Goal: Transaction & Acquisition: Purchase product/service

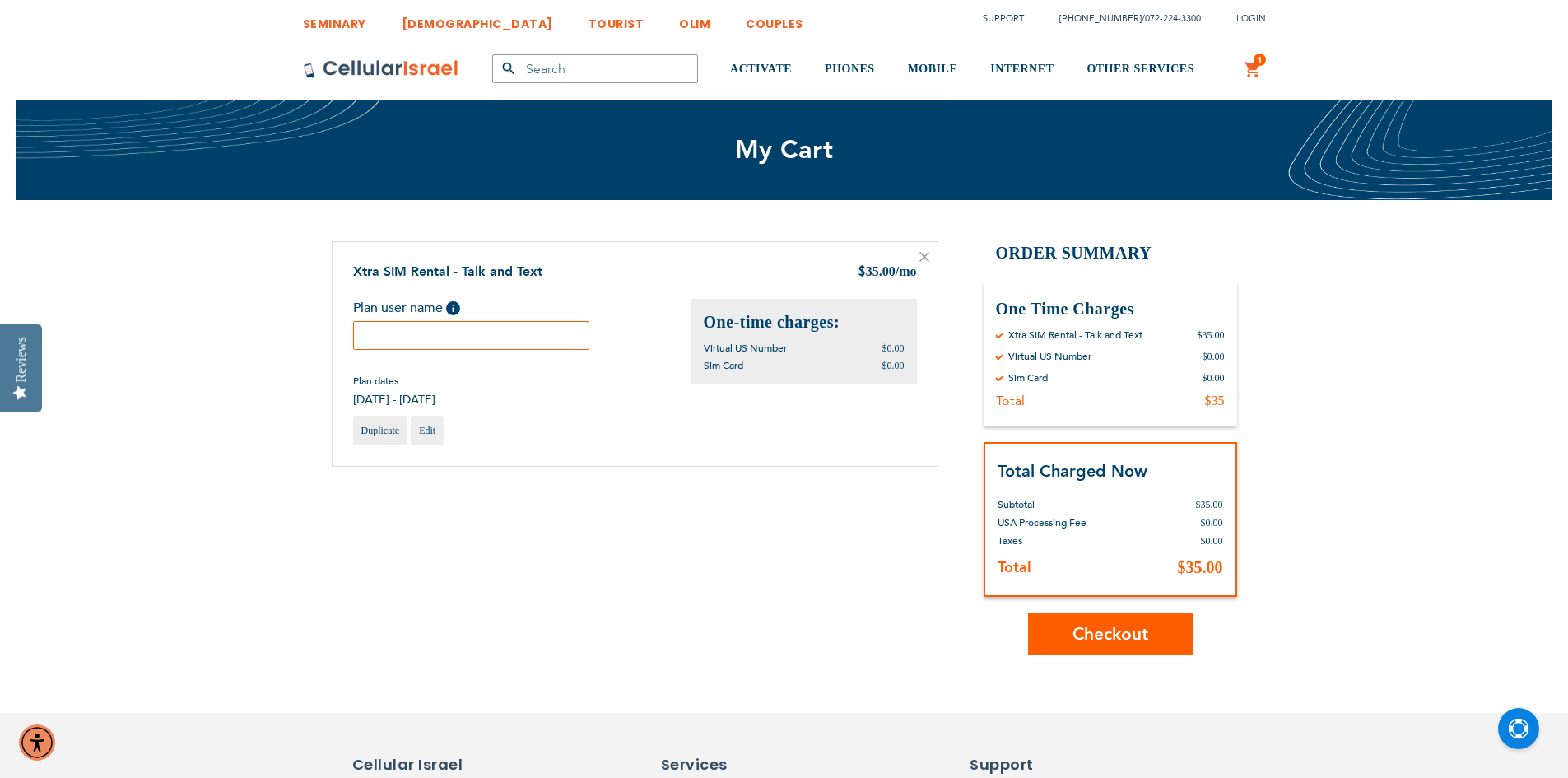
click at [1071, 627] on button "Checkout" at bounding box center [1110, 634] width 164 height 42
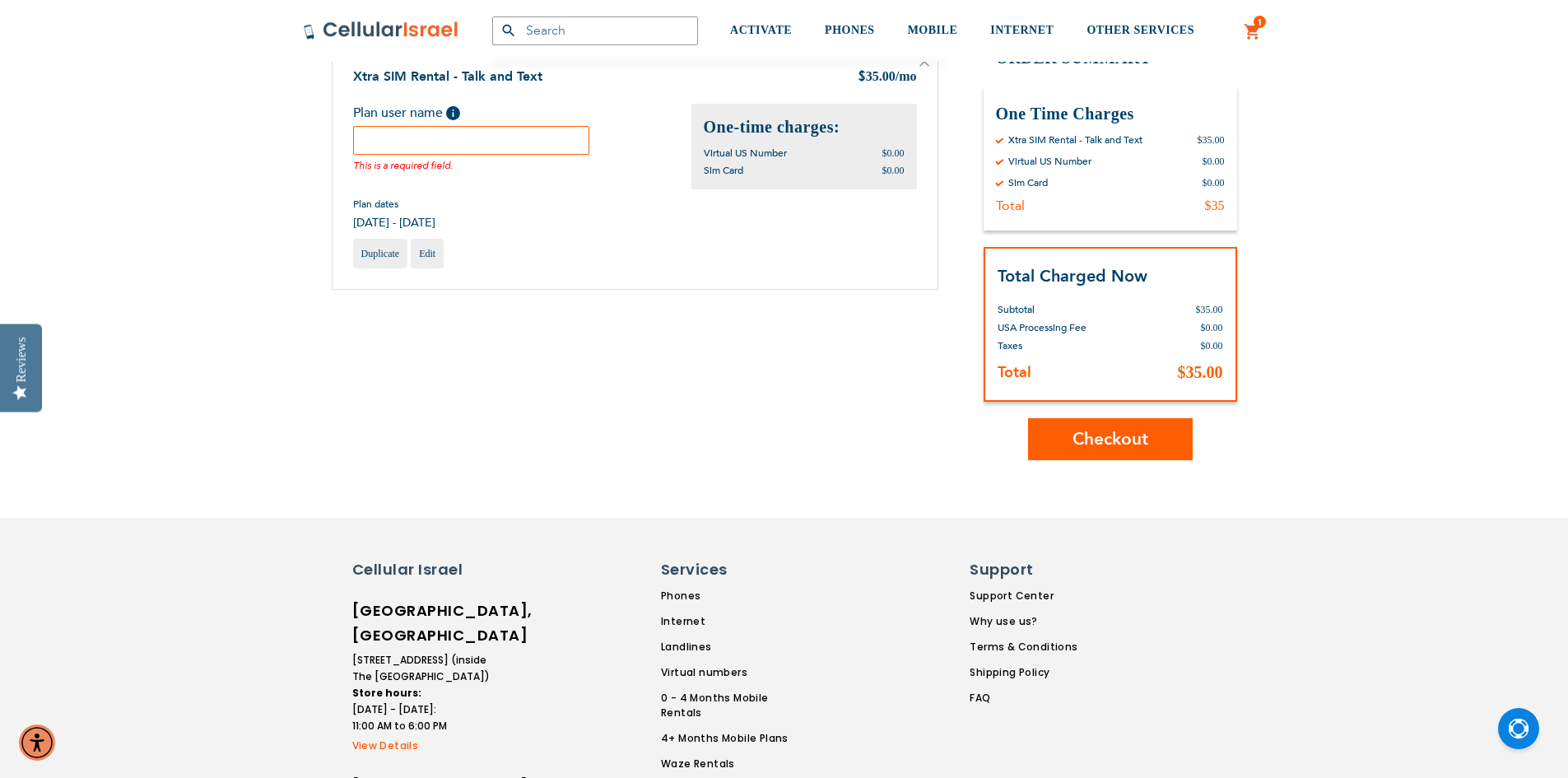
scroll to position [197, 0]
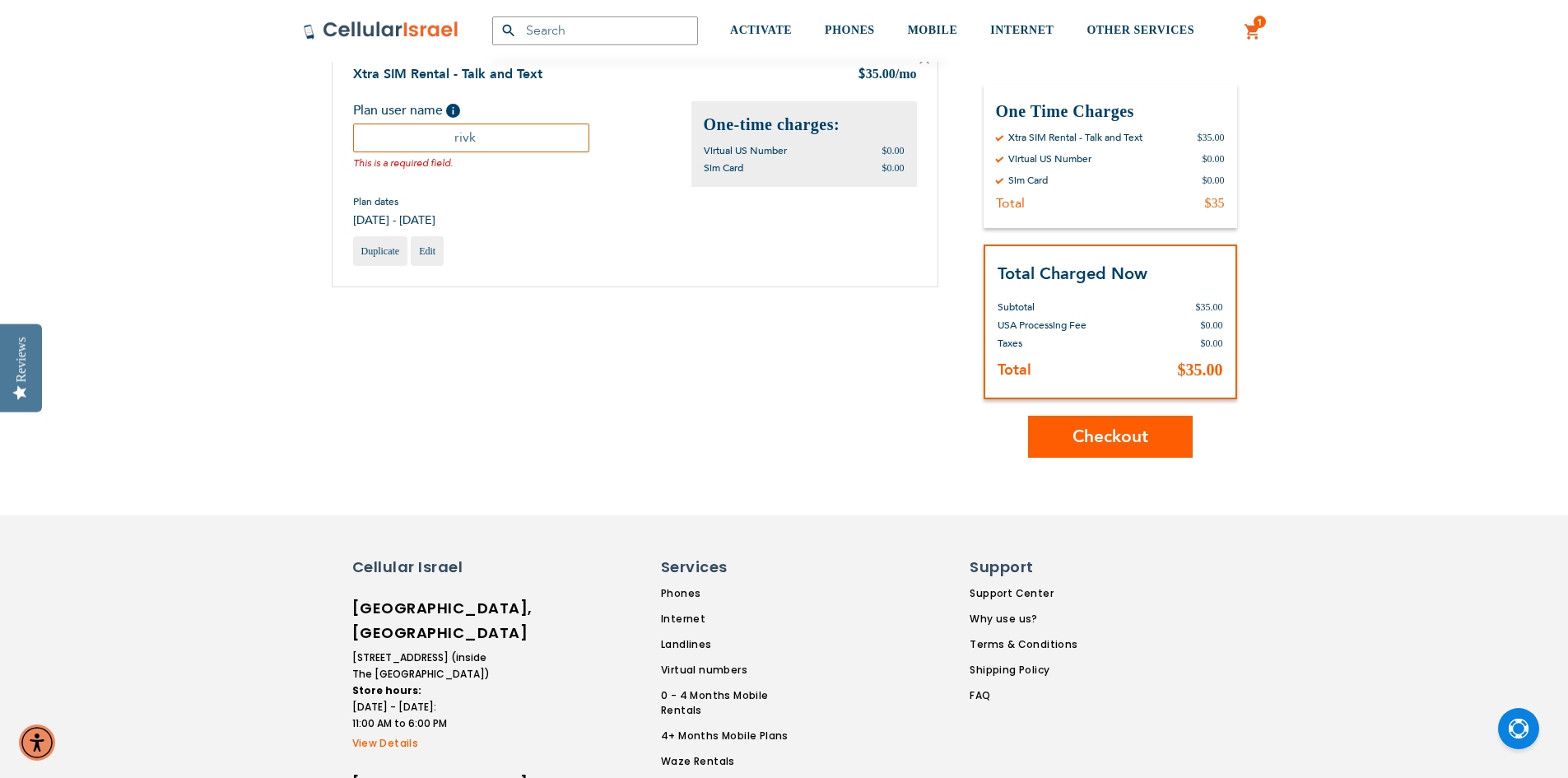
type input "rivk"
click at [1116, 426] on button "Checkout" at bounding box center [1110, 436] width 164 height 42
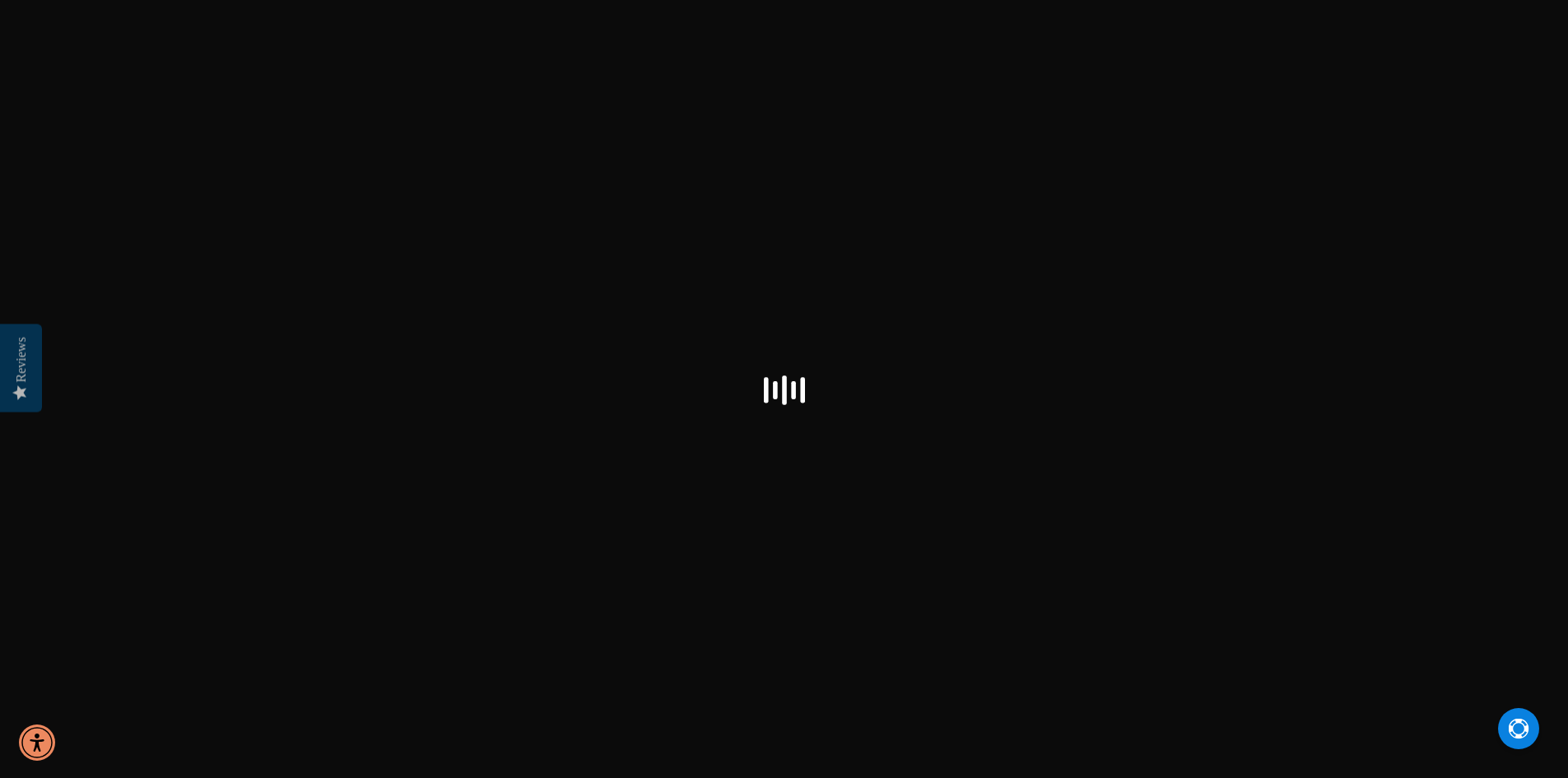
select select "US"
checkbox input "true"
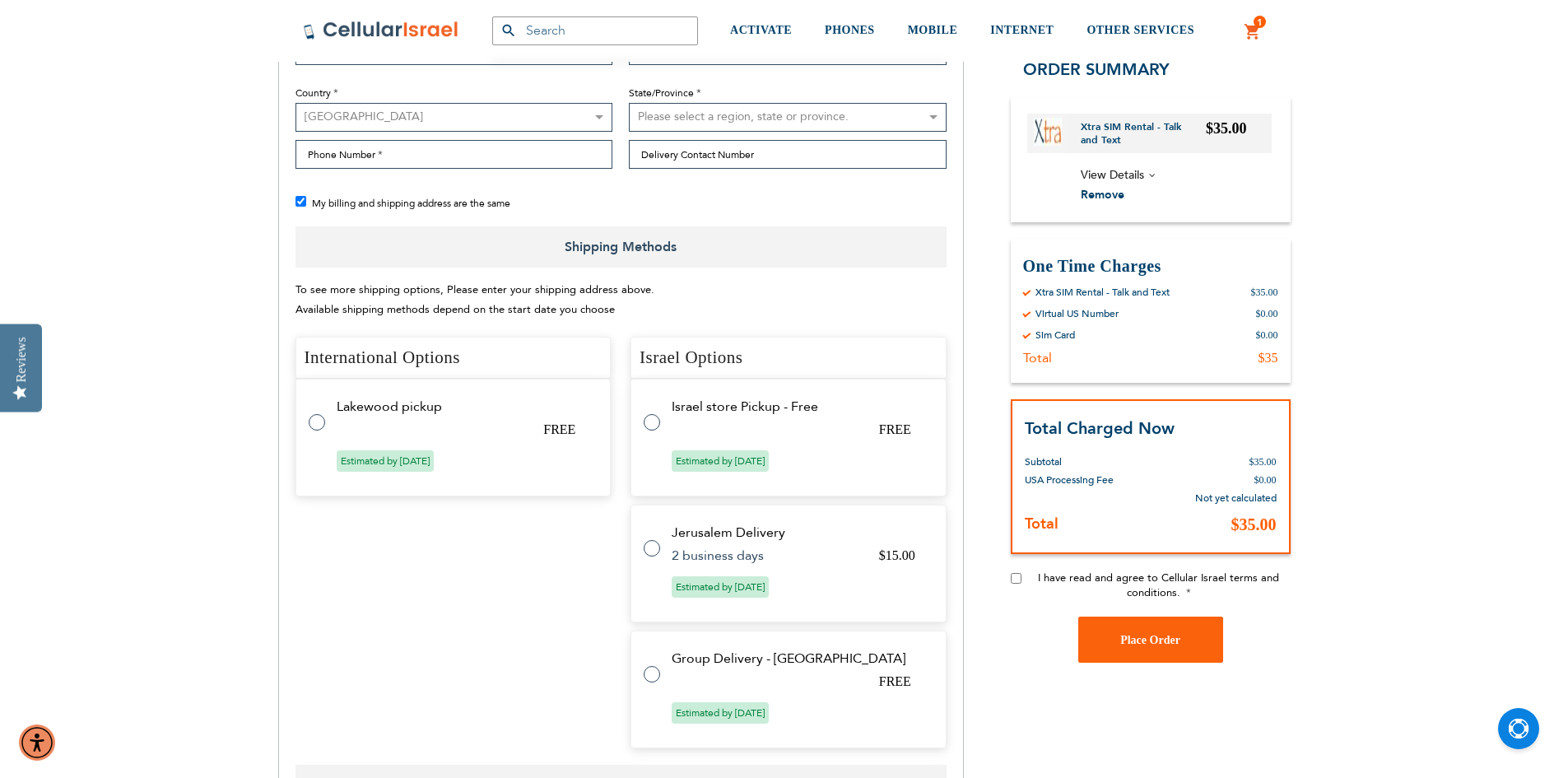
scroll to position [659, 0]
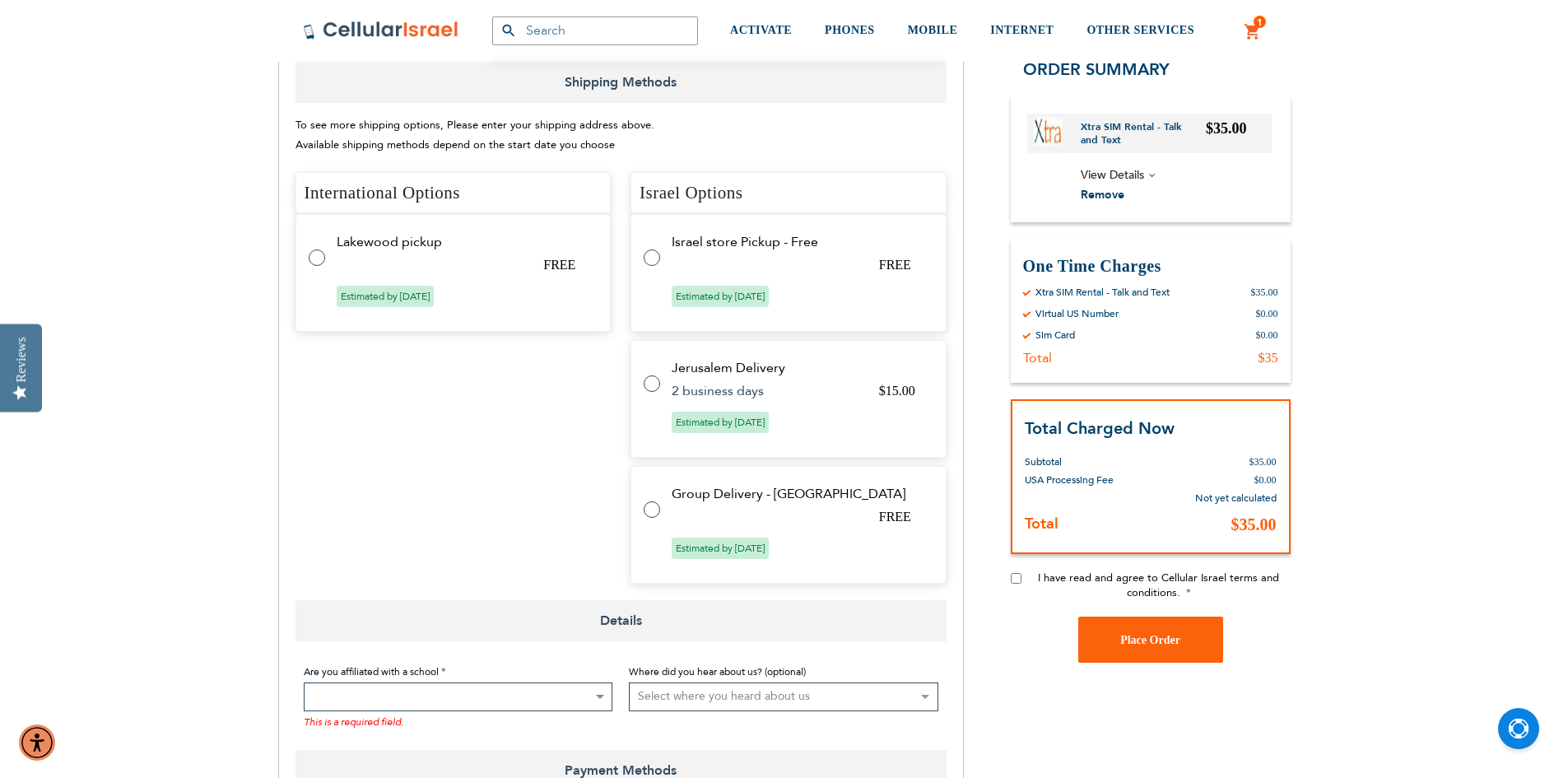
click at [351, 250] on tr "Lakewood pickup FREE Estimated by [DATE]" at bounding box center [454, 273] width 316 height 118
radio input "true"
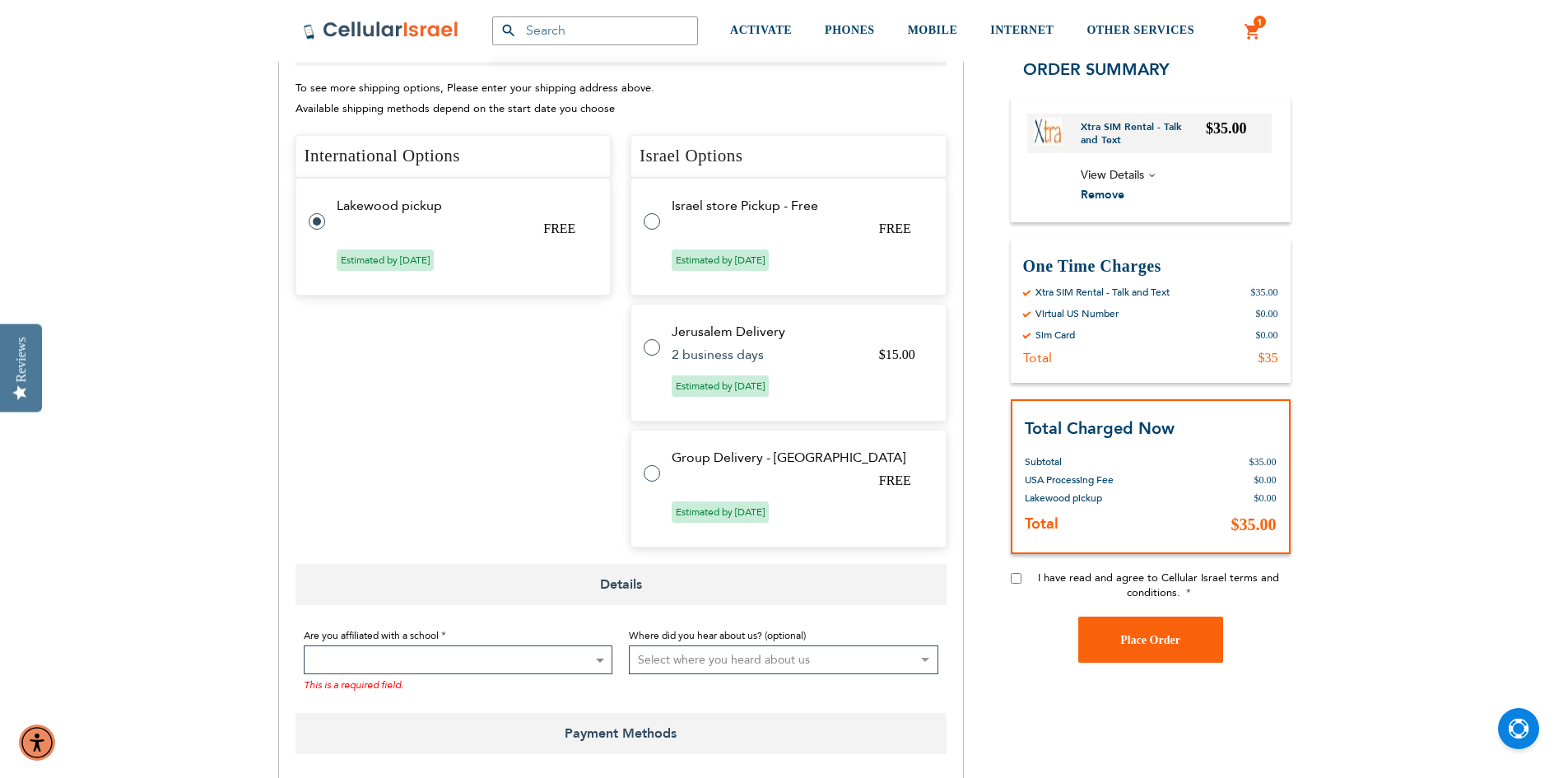
click at [333, 220] on tr "Lakewood pickup FREE Estimated by [DATE]" at bounding box center [454, 237] width 316 height 118
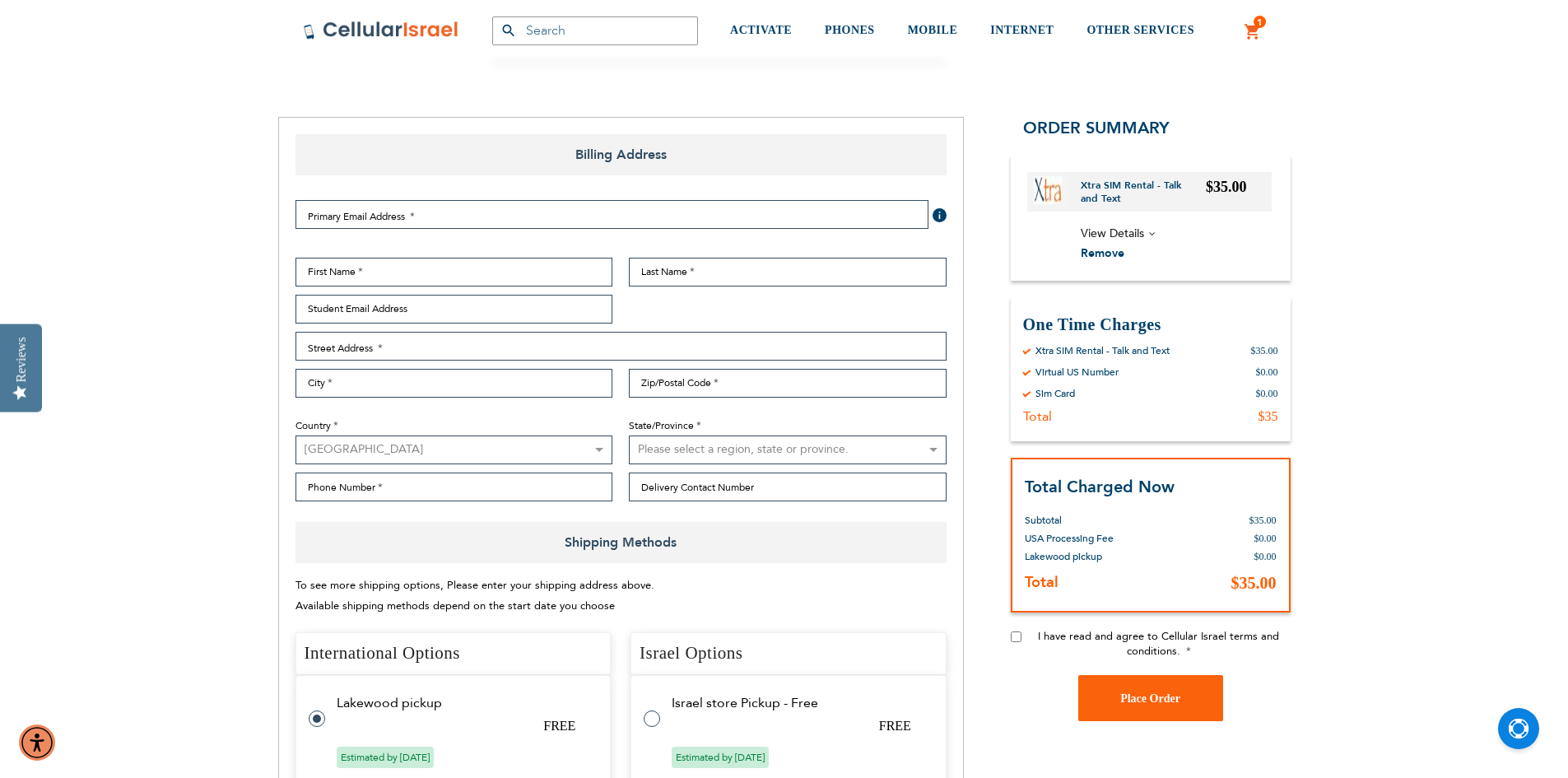
scroll to position [83, 0]
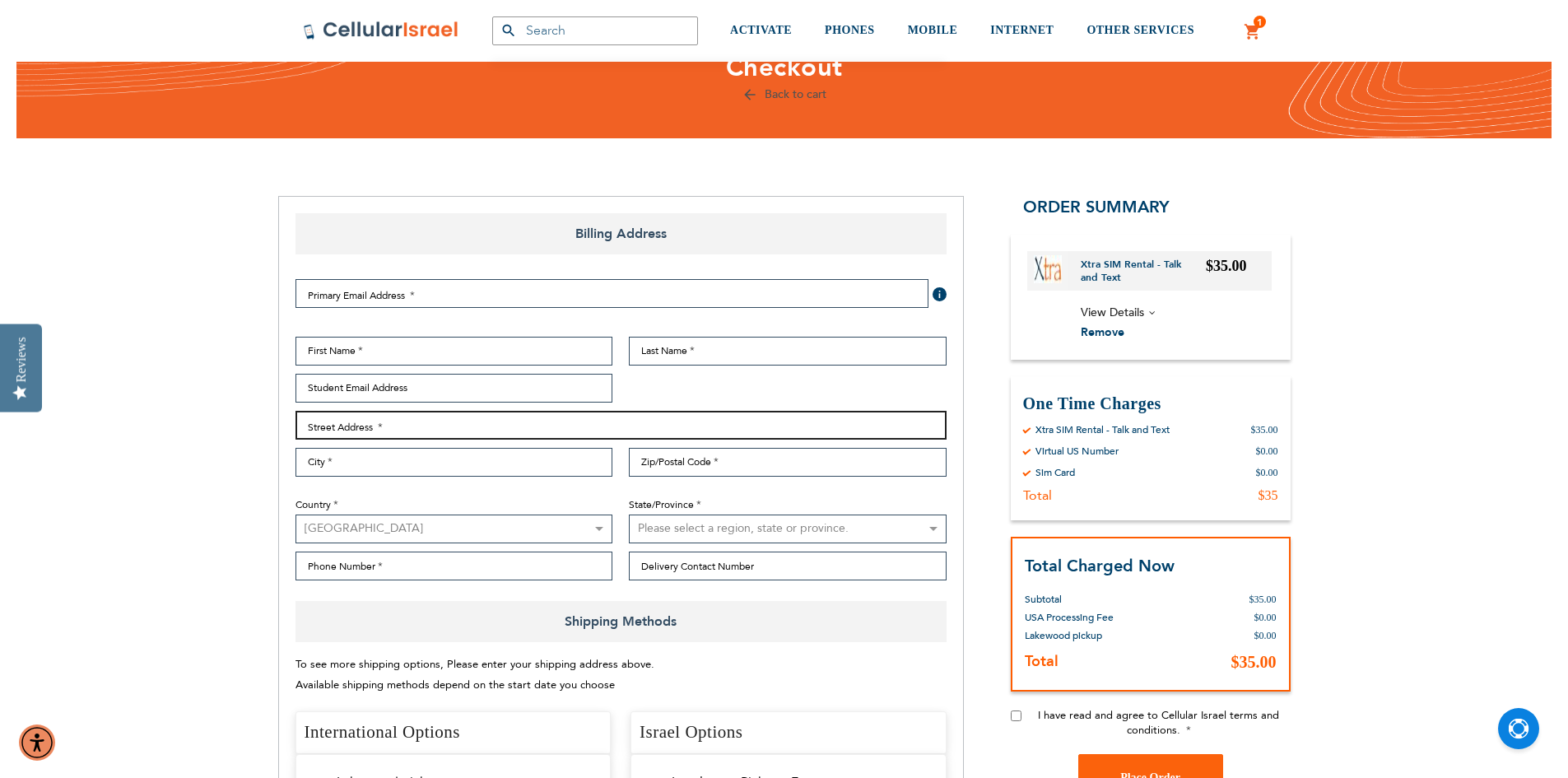
click at [397, 426] on input "Street Address: Line 1" at bounding box center [621, 424] width 651 height 28
type input "[STREET_ADDRESS][PERSON_NAME]"
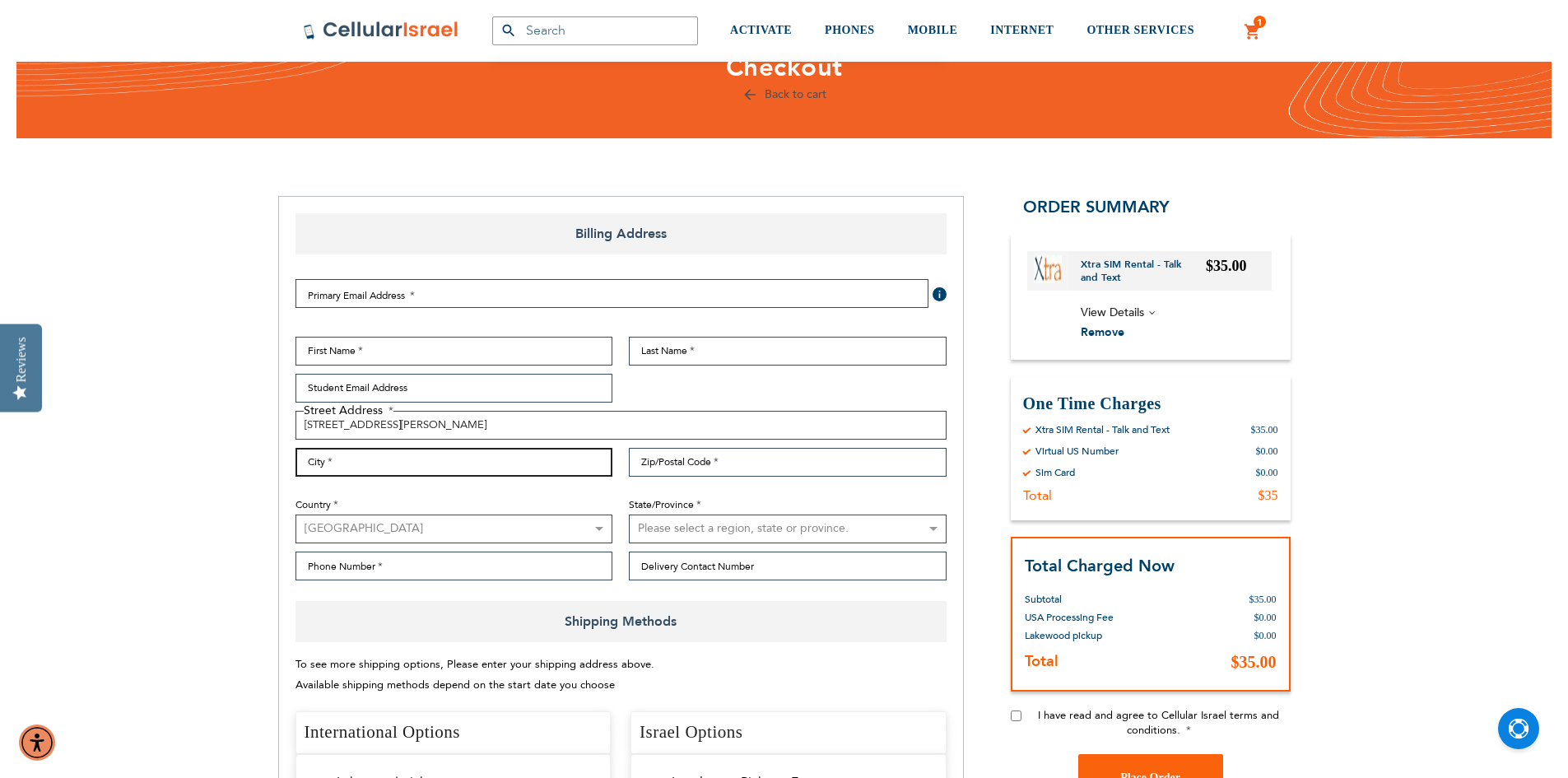
click at [379, 464] on input "City" at bounding box center [455, 461] width 318 height 28
click at [379, 464] on input "monseyt" at bounding box center [455, 461] width 318 height 28
type input "monsey"
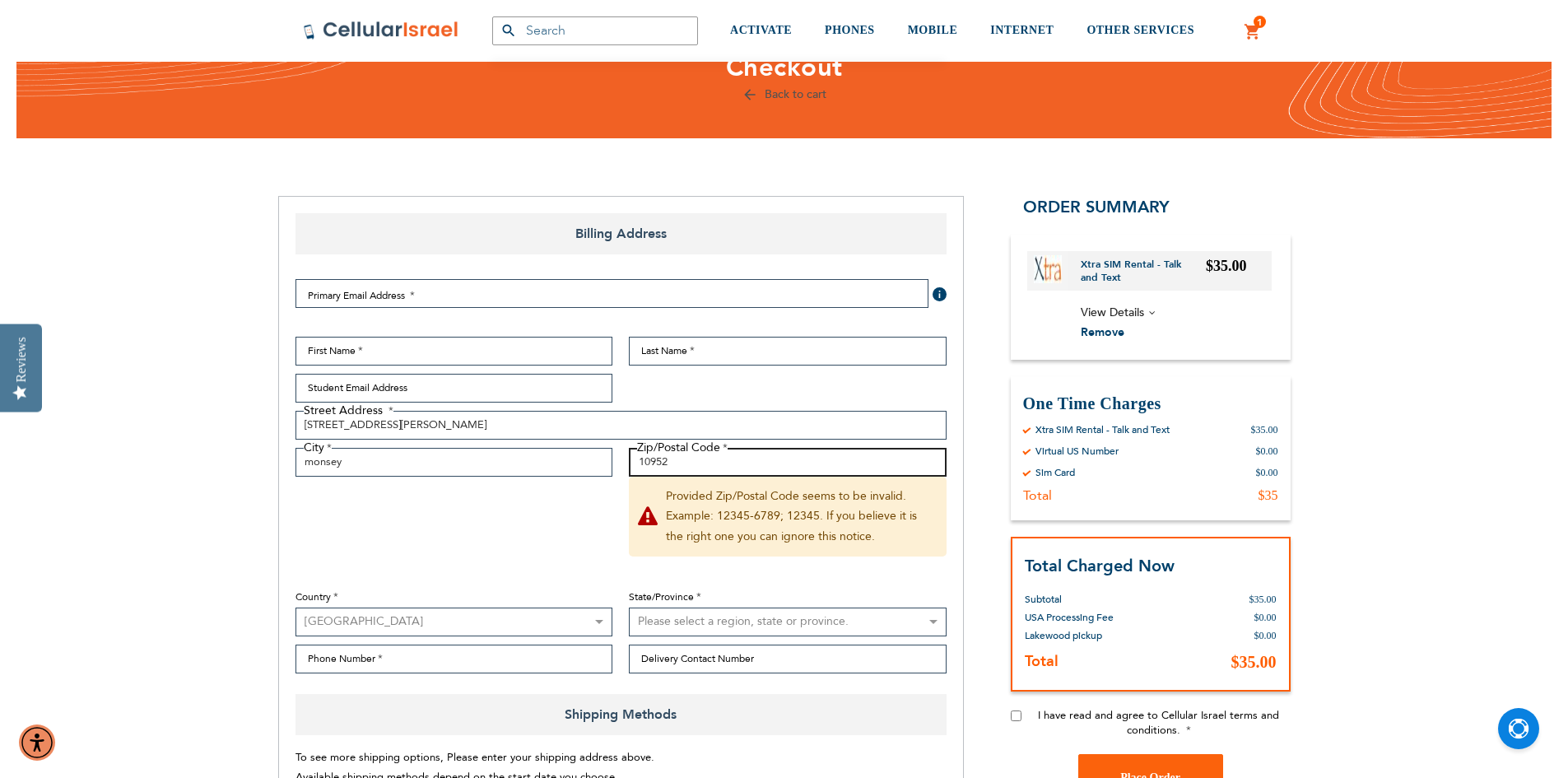
type input "10952"
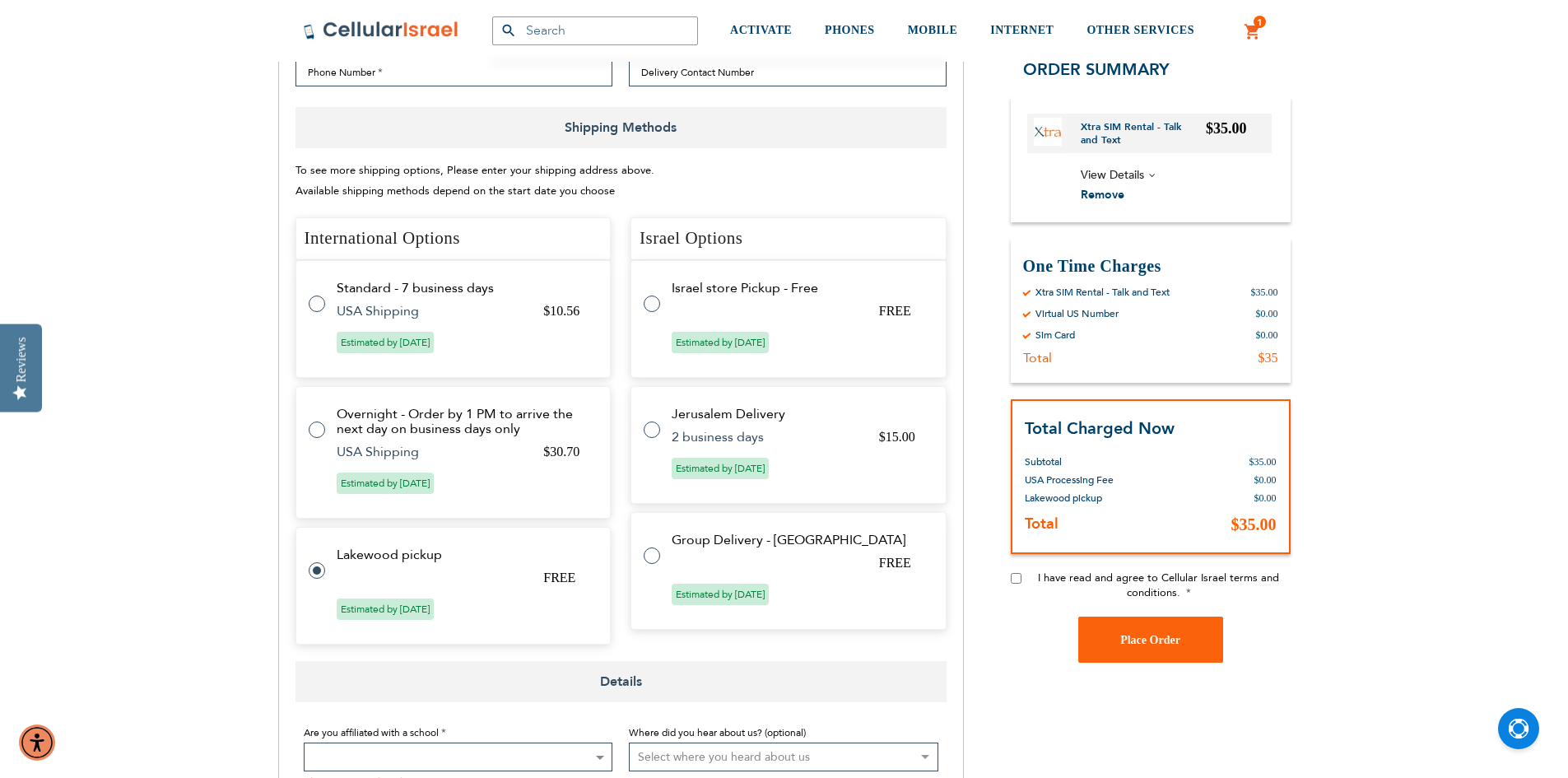
scroll to position [247, 0]
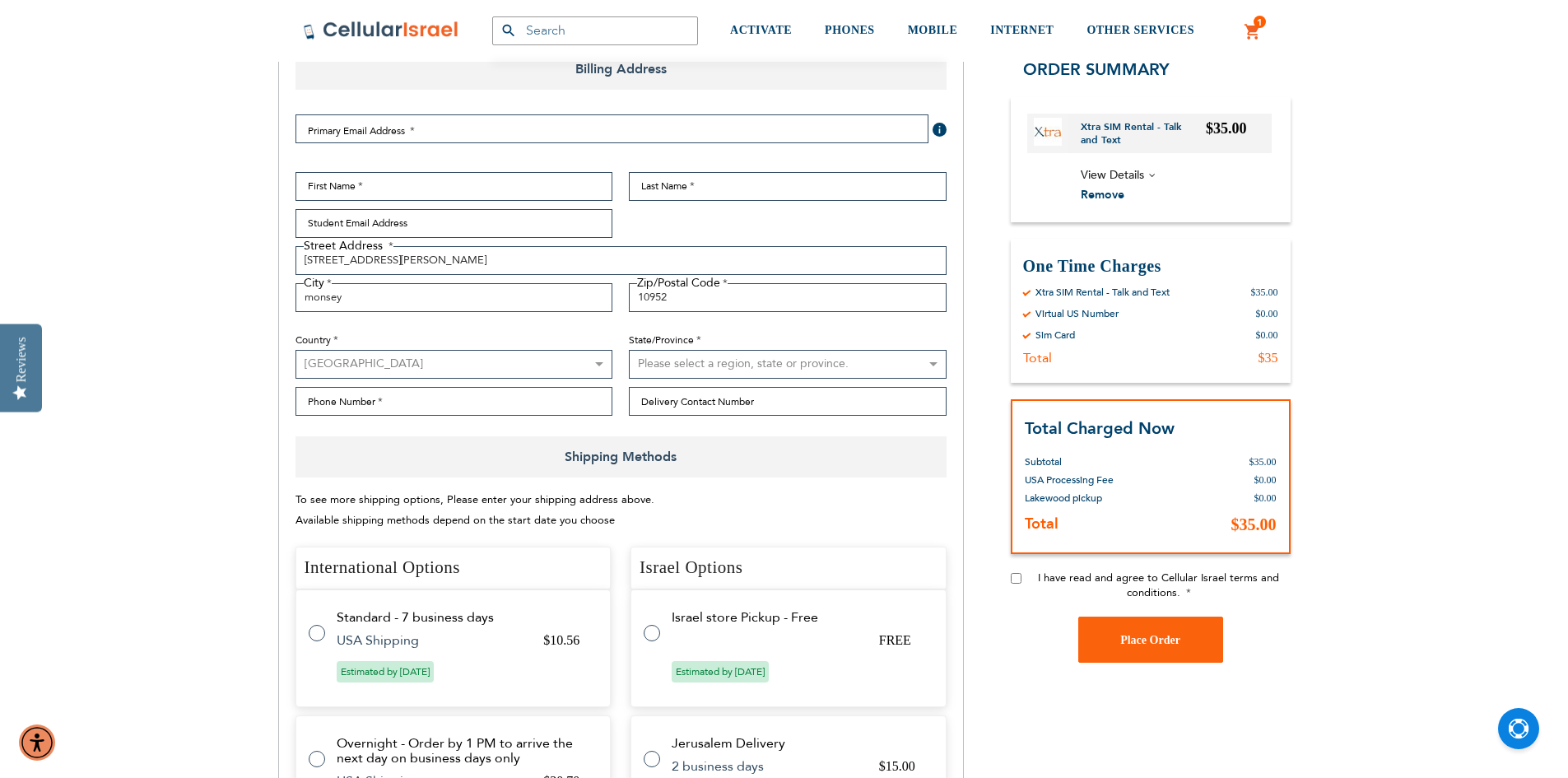
click at [456, 329] on div "Country [GEOGRAPHIC_DATA] [GEOGRAPHIC_DATA] [GEOGRAPHIC_DATA] [GEOGRAPHIC_DATA]…" at bounding box center [455, 350] width 334 height 60
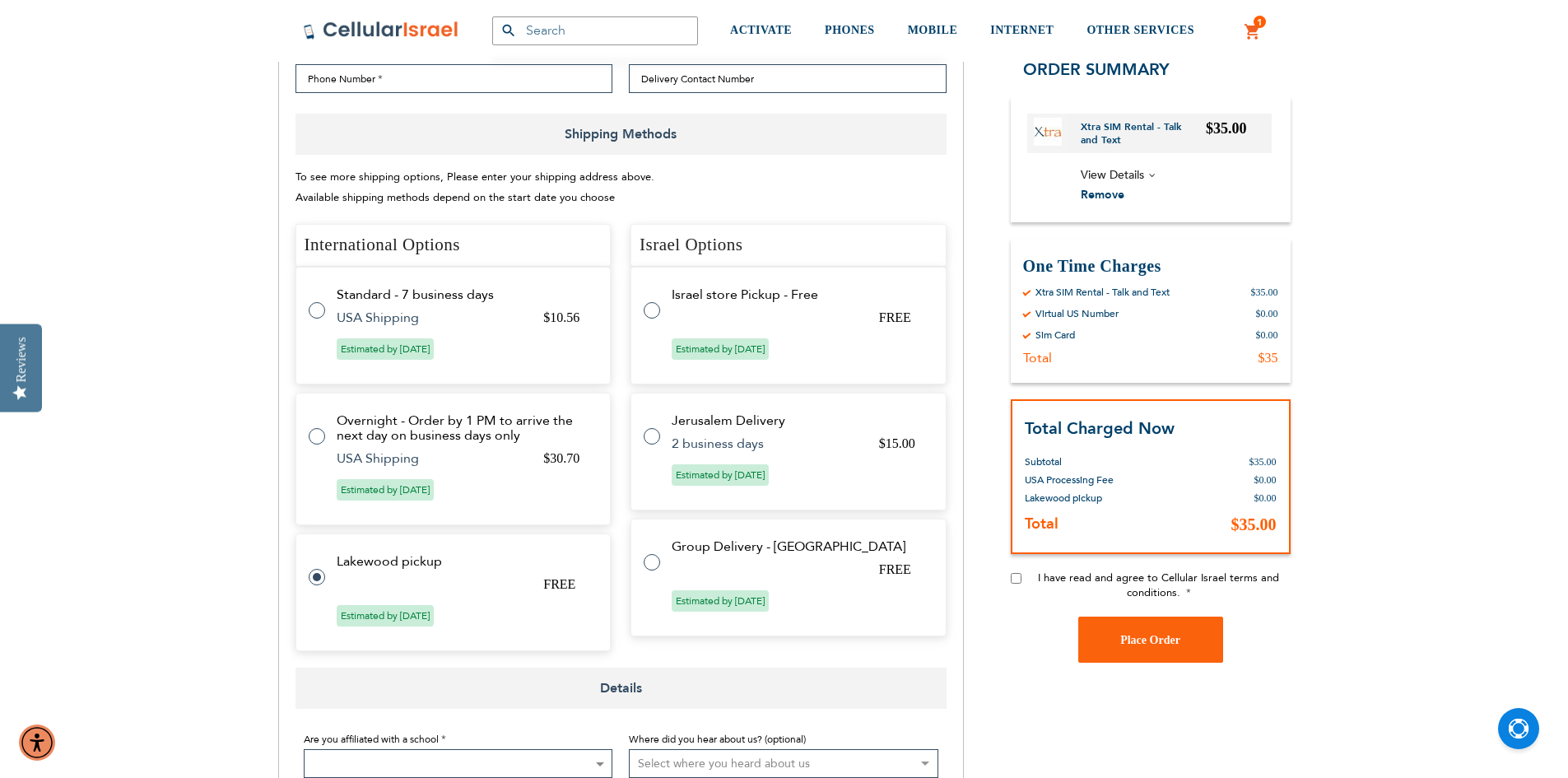
scroll to position [576, 0]
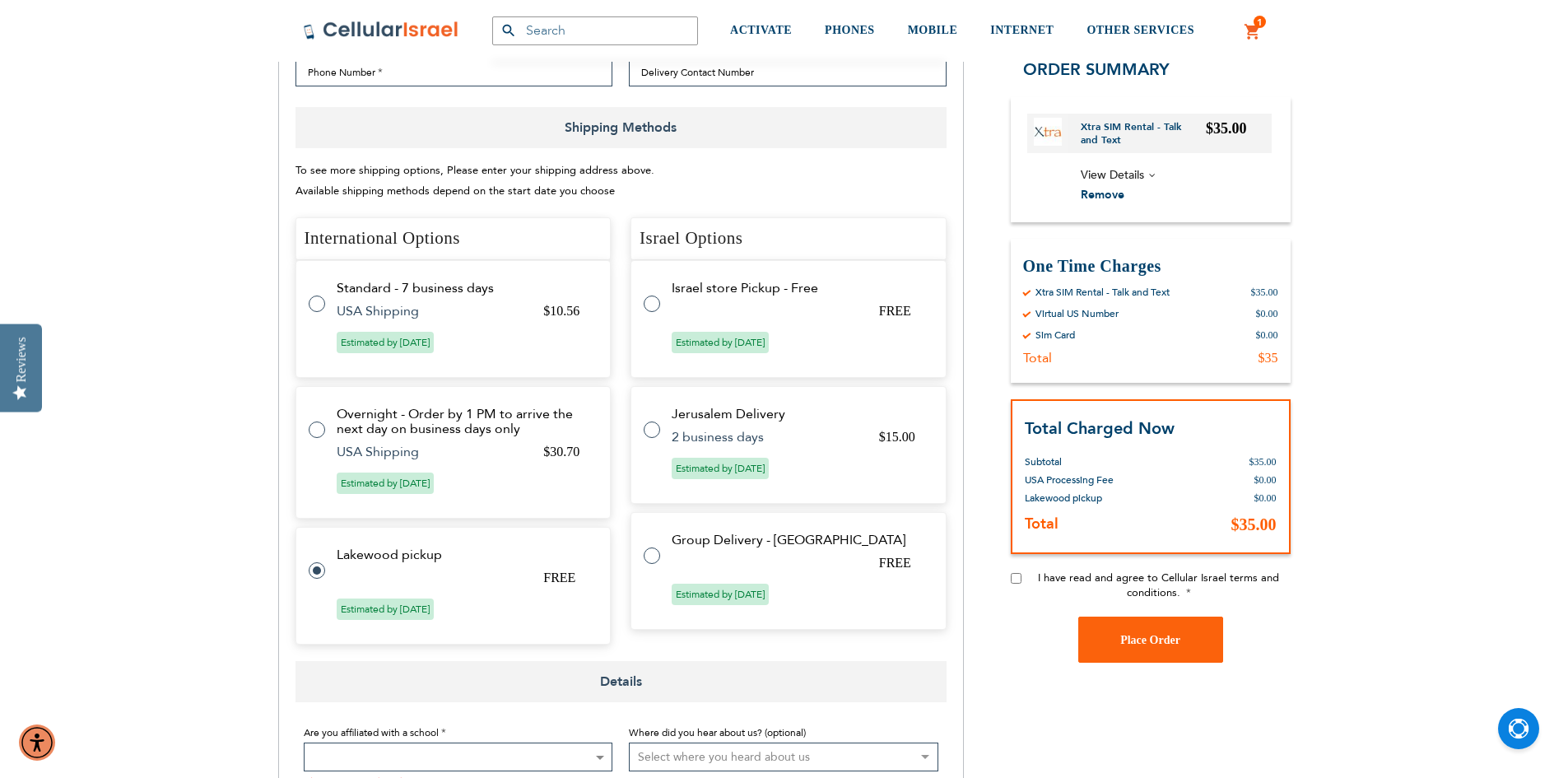
click at [359, 317] on td "USA Shipping" at bounding box center [429, 311] width 186 height 15
radio input "true"
radio input "false"
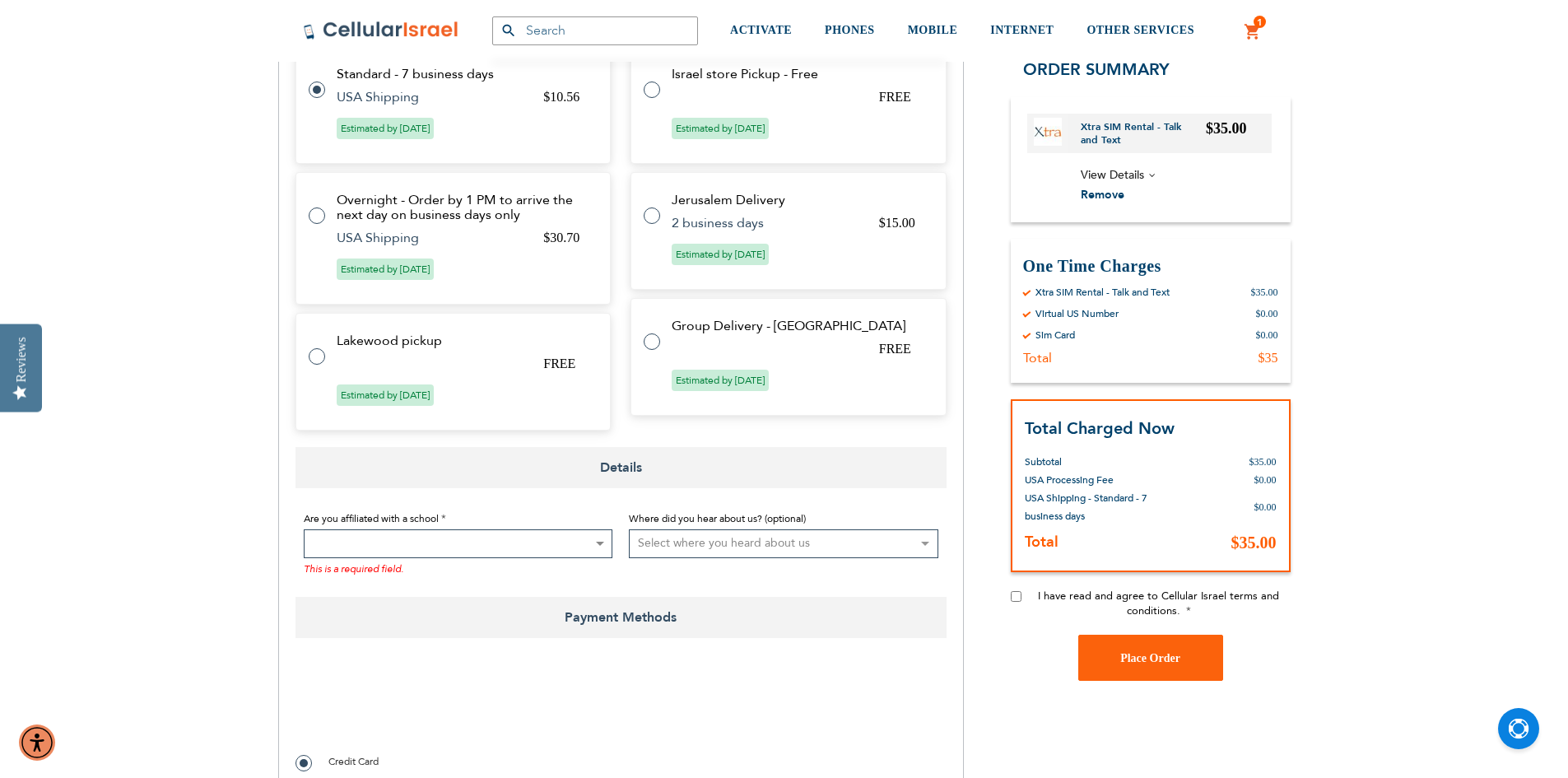
scroll to position [906, 0]
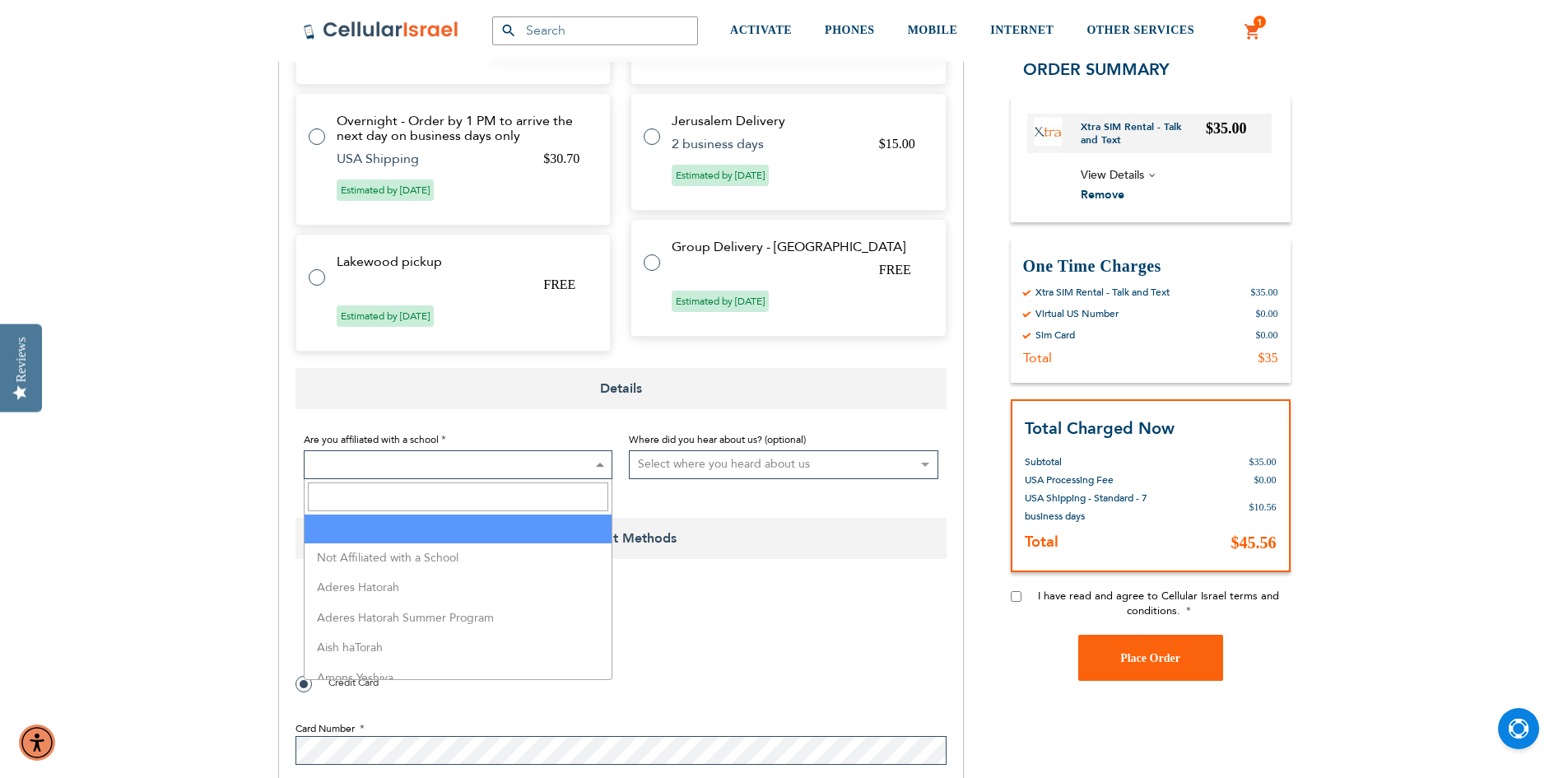
click at [389, 467] on span at bounding box center [458, 464] width 310 height 28
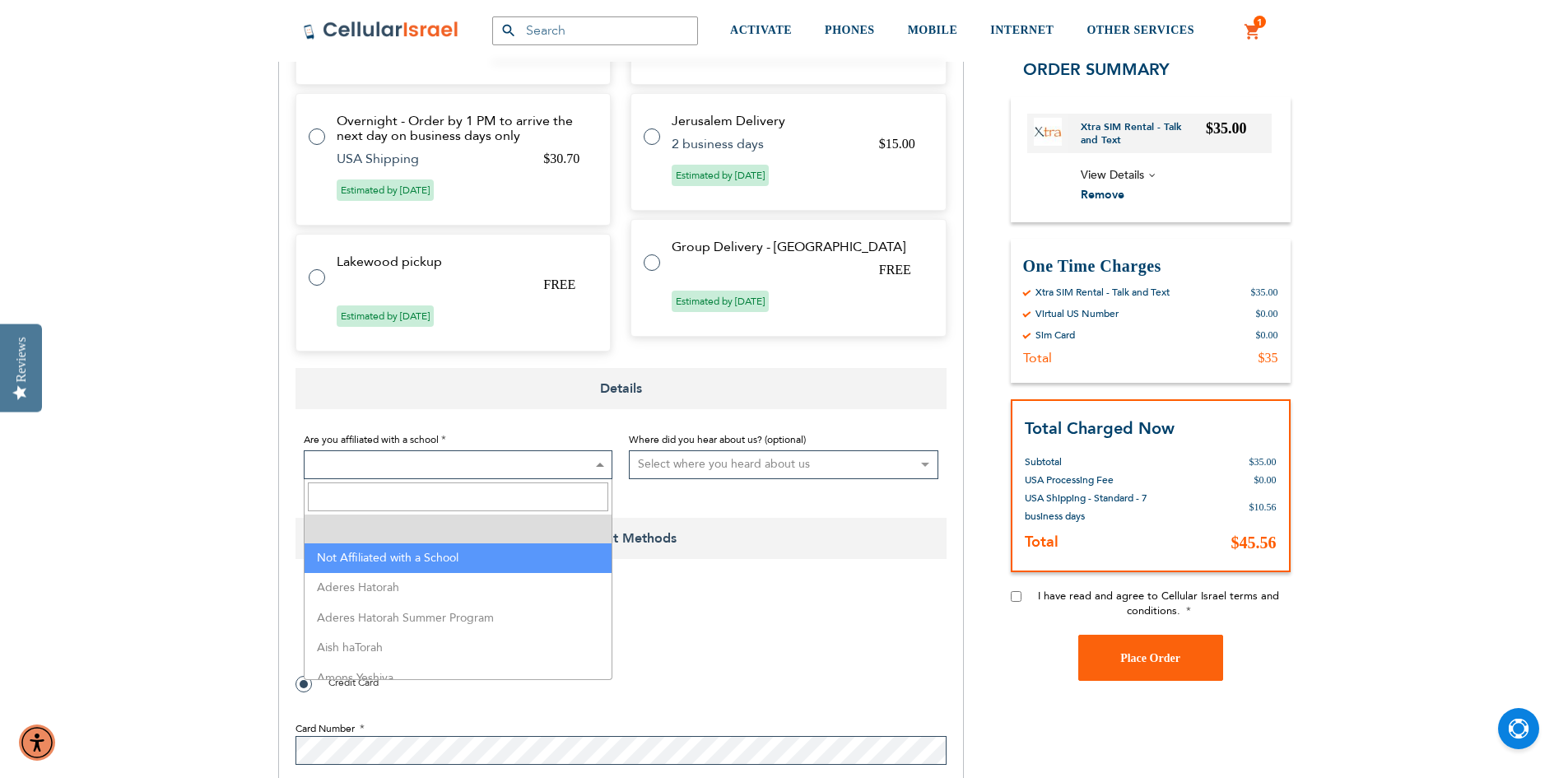
select select "199"
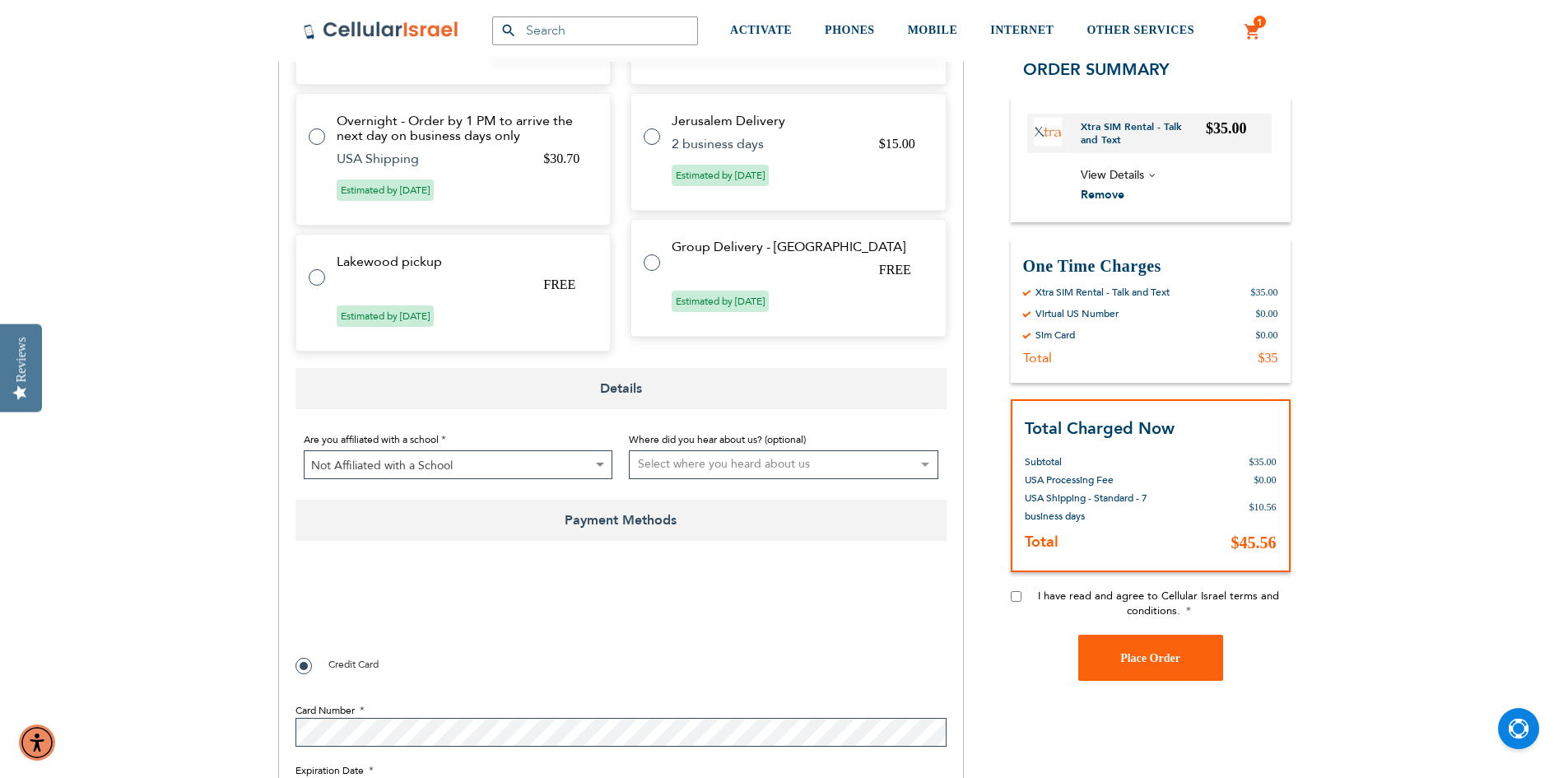
click at [735, 468] on select "Select where you heard about us Existing Customer Friend Other School/Group BP …" at bounding box center [784, 464] width 310 height 28
click at [217, 468] on div "SEMINARY YESHIVA TOURIST OLIM COUPLES Support [PHONE_NUMBER] / [PHONE_NUMBER] L…" at bounding box center [784, 682] width 1568 height 3176
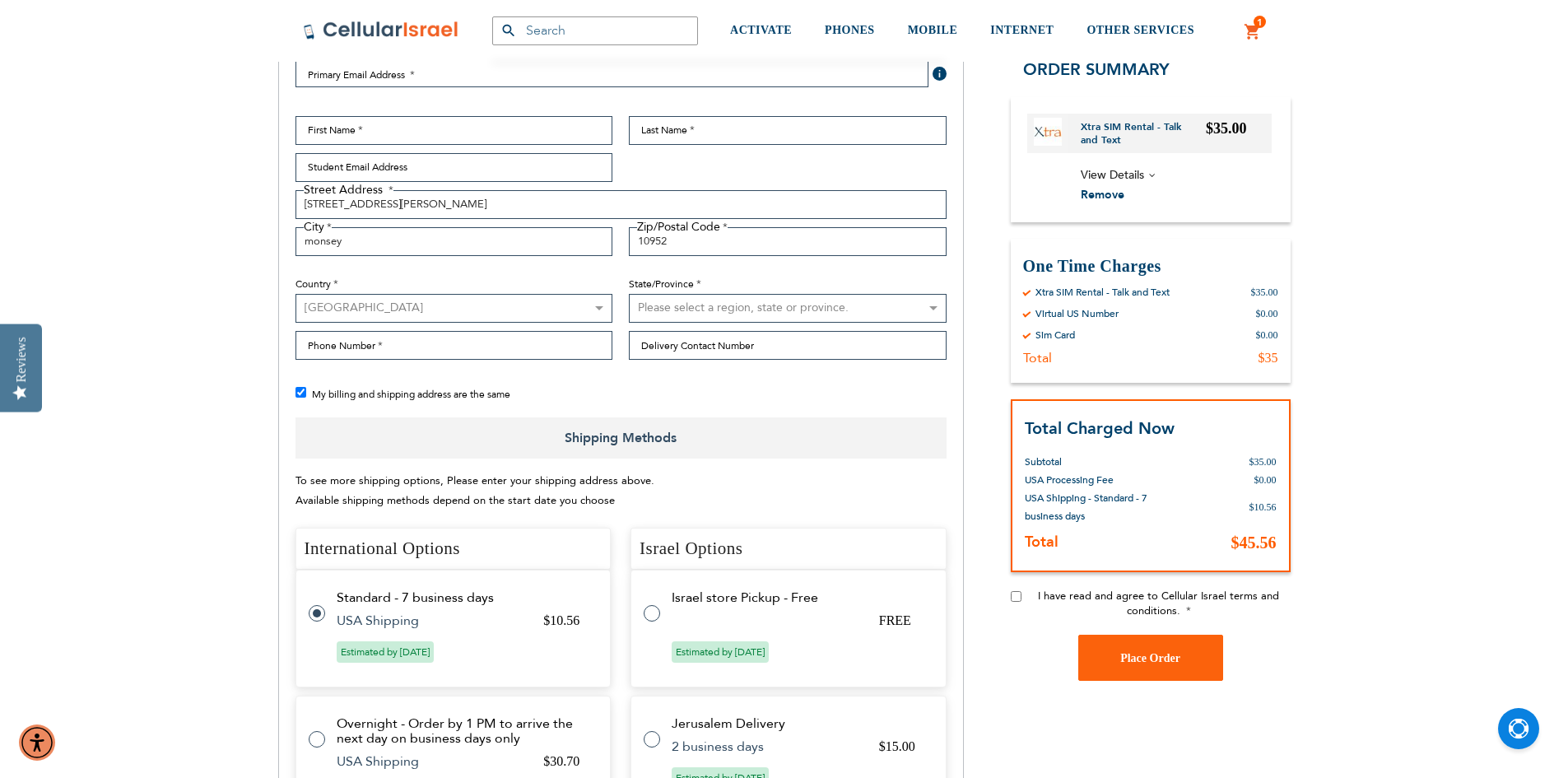
scroll to position [329, 0]
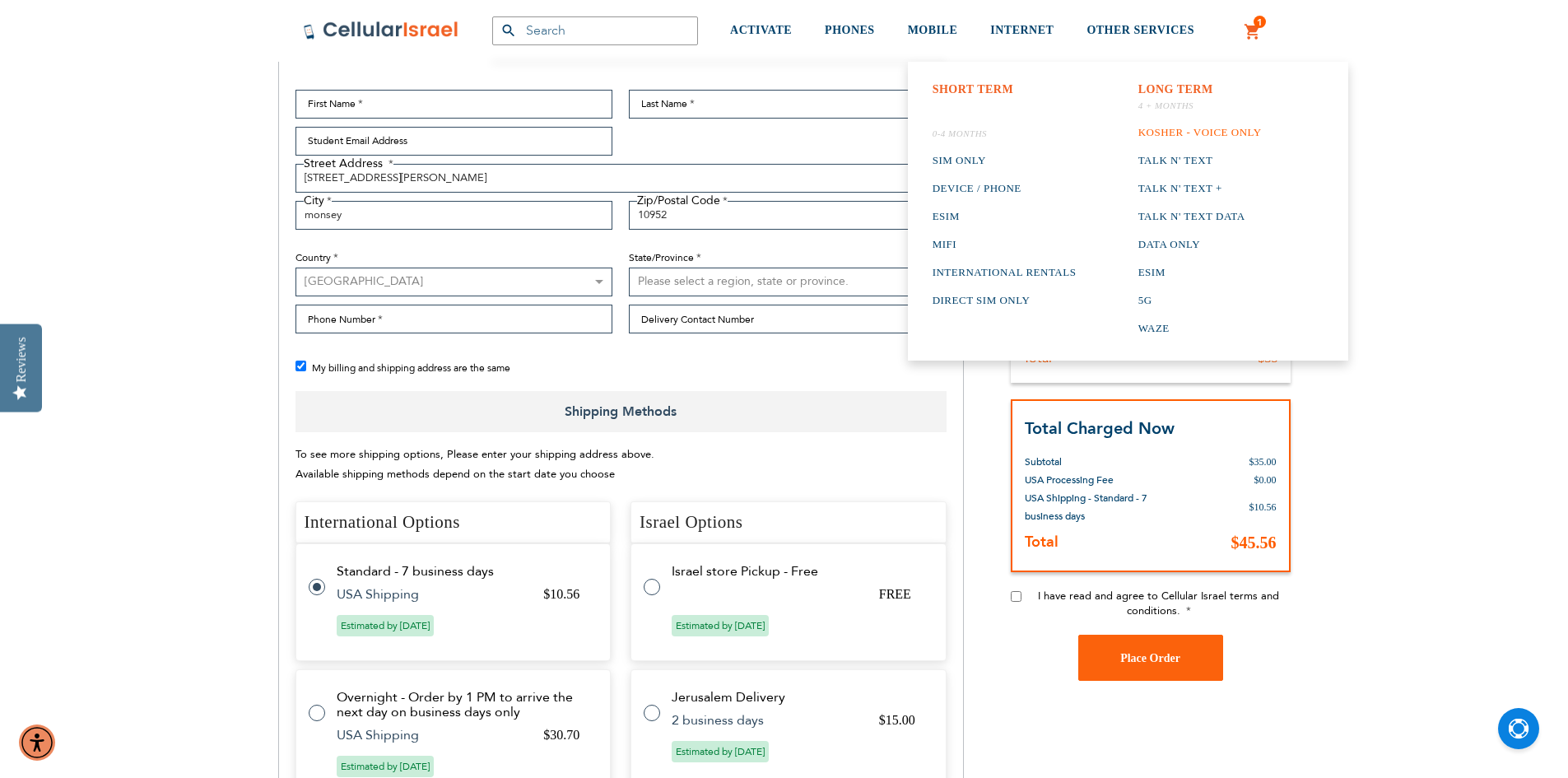
click at [1216, 134] on link "Kosher - voice only" at bounding box center [1200, 132] width 123 height 28
